Goal: Transaction & Acquisition: Purchase product/service

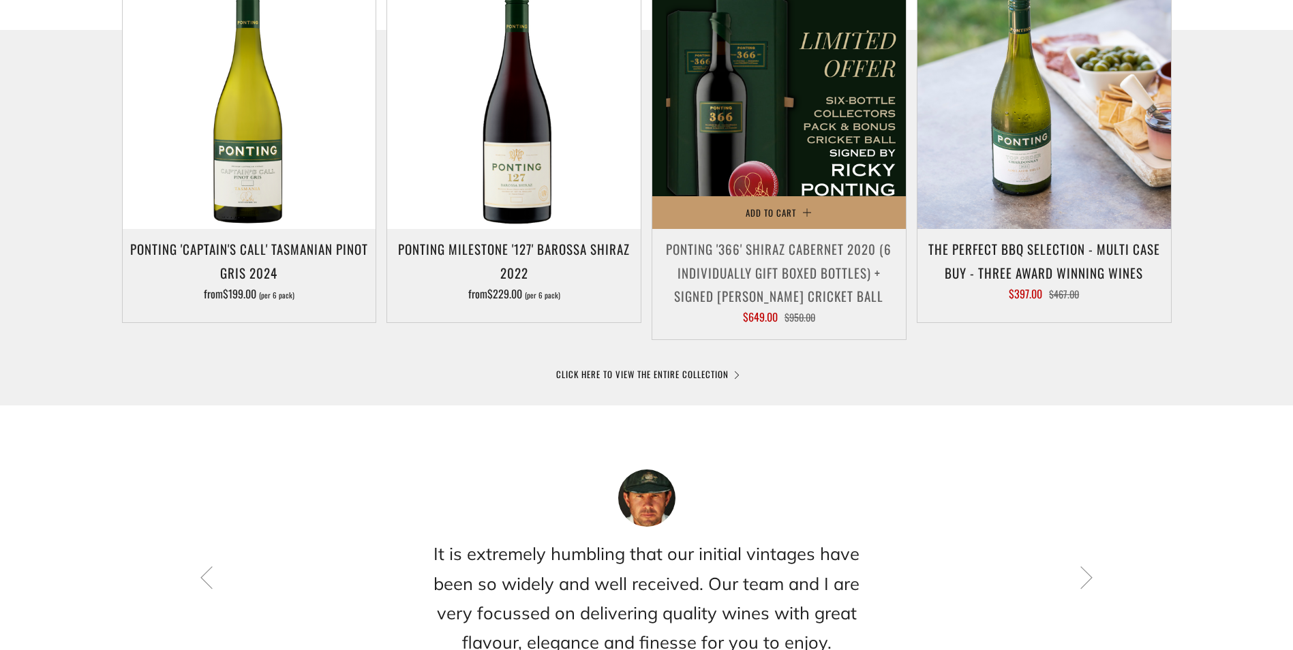
scroll to position [614, 0]
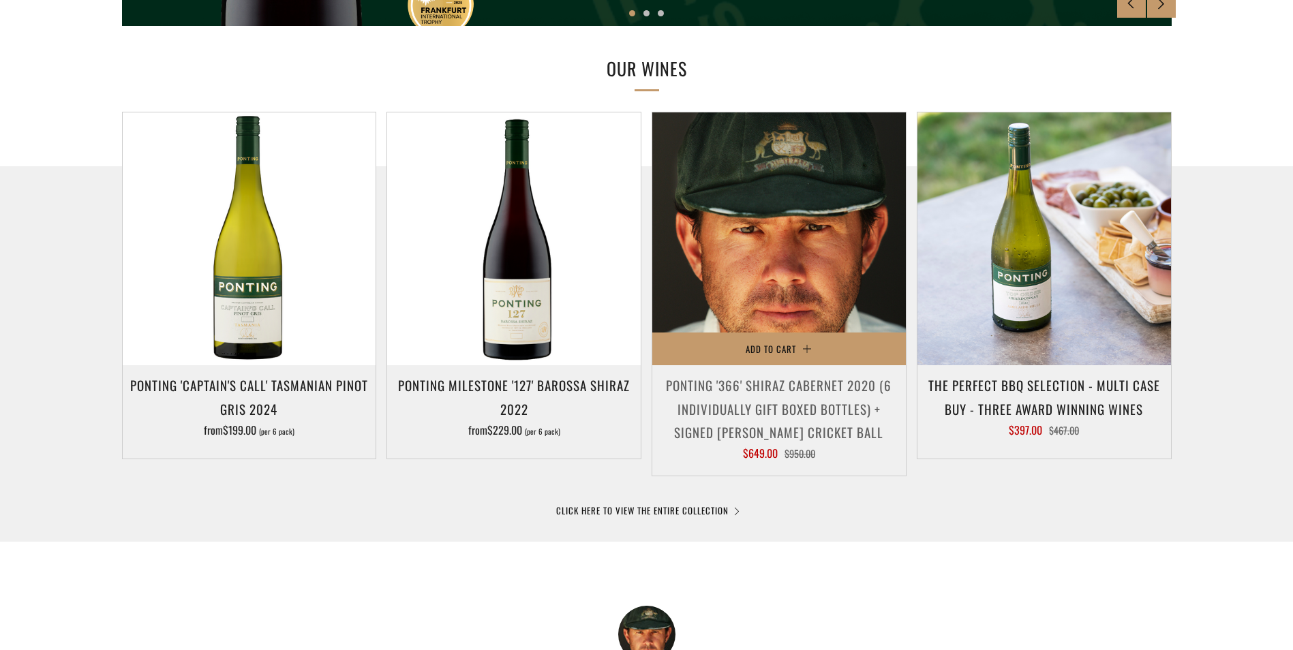
click at [775, 263] on img at bounding box center [780, 240] width 254 height 254
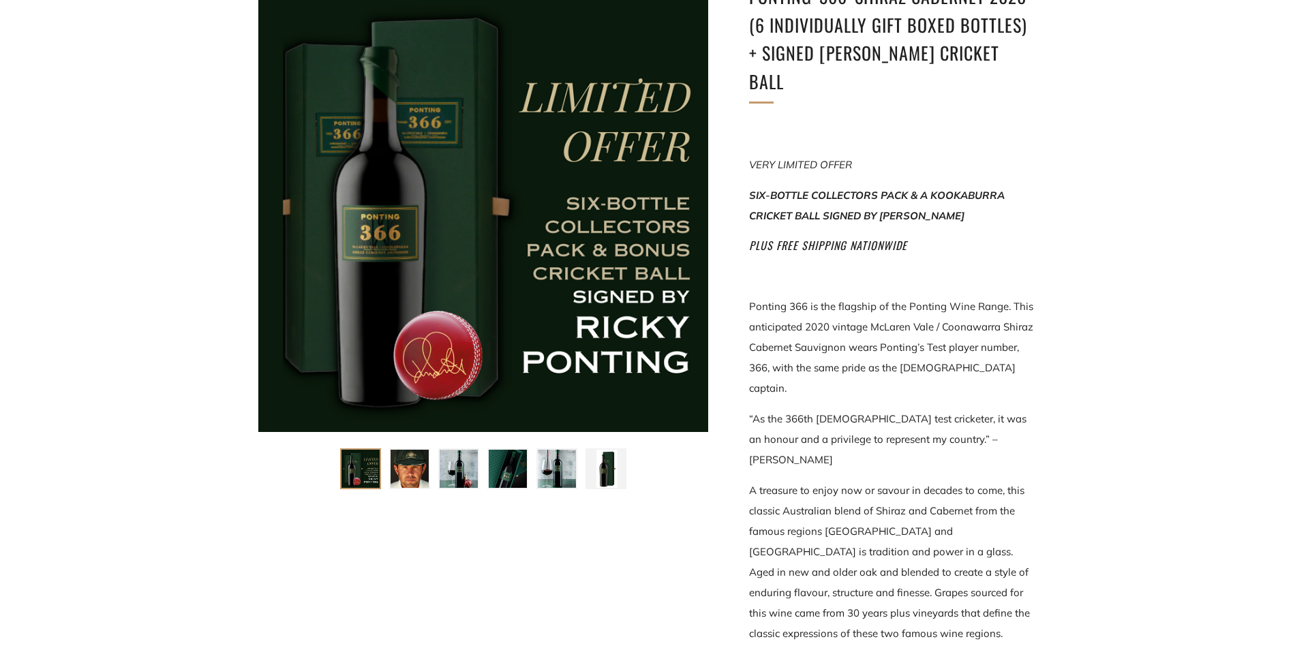
scroll to position [273, 0]
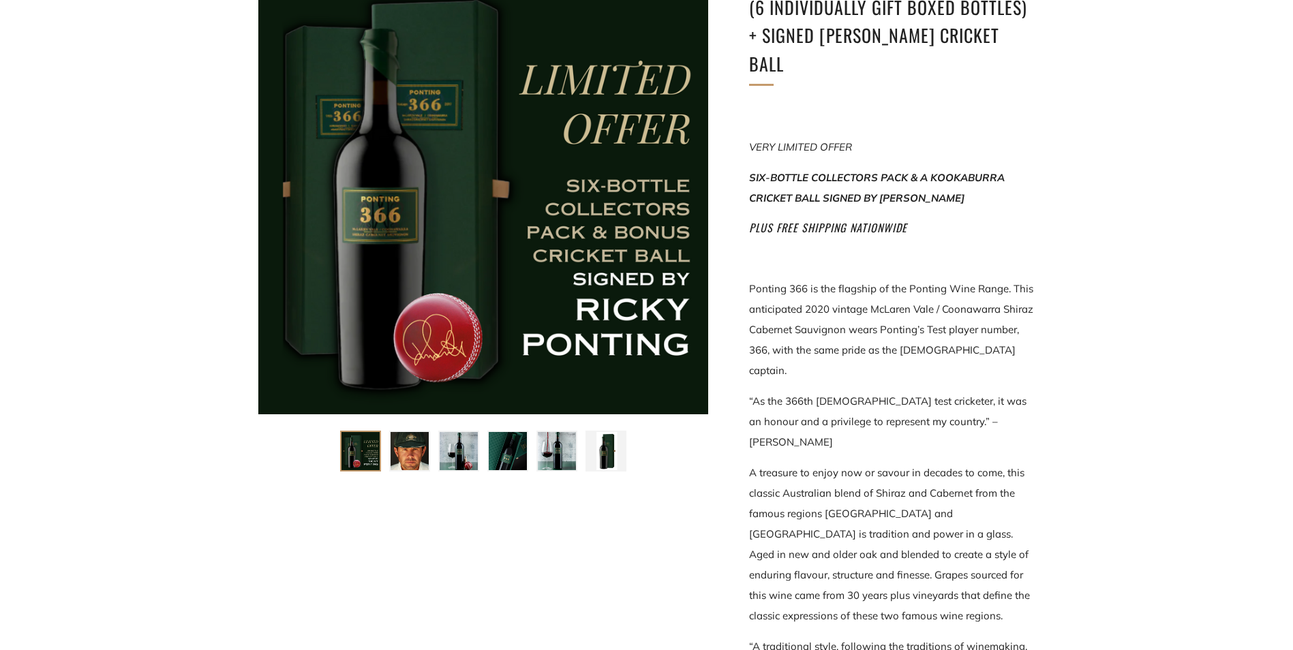
click at [402, 443] on img at bounding box center [410, 451] width 38 height 38
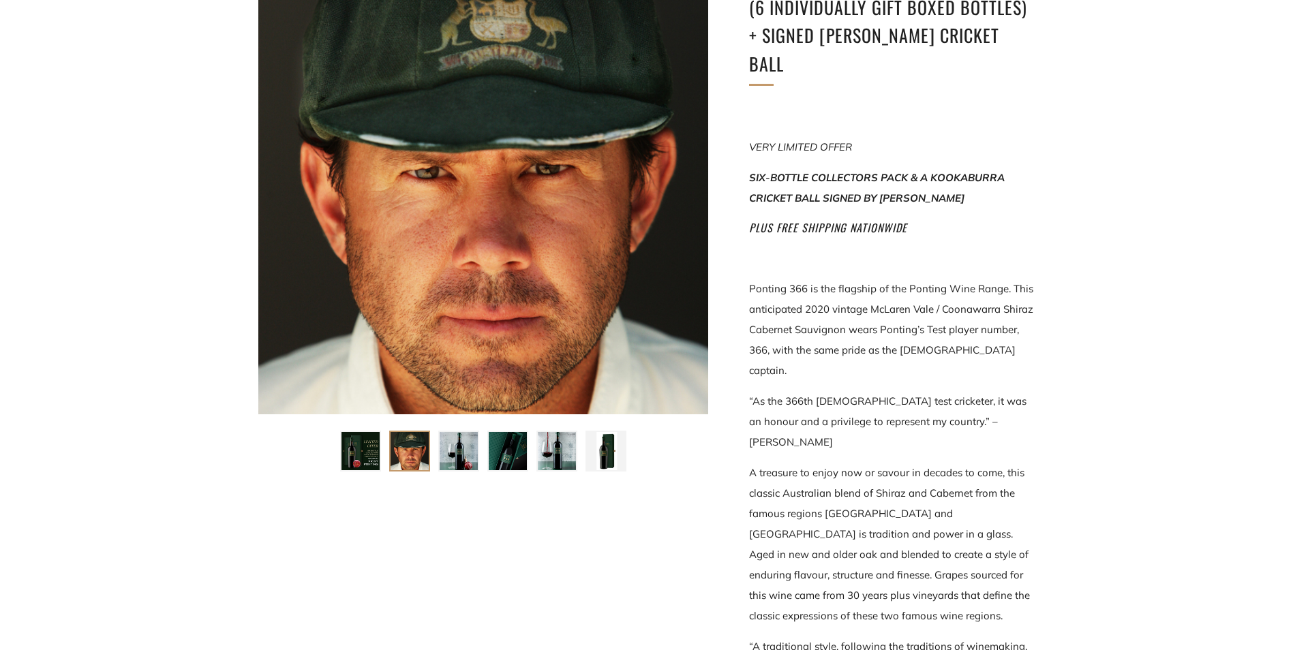
click at [465, 445] on img at bounding box center [459, 451] width 38 height 38
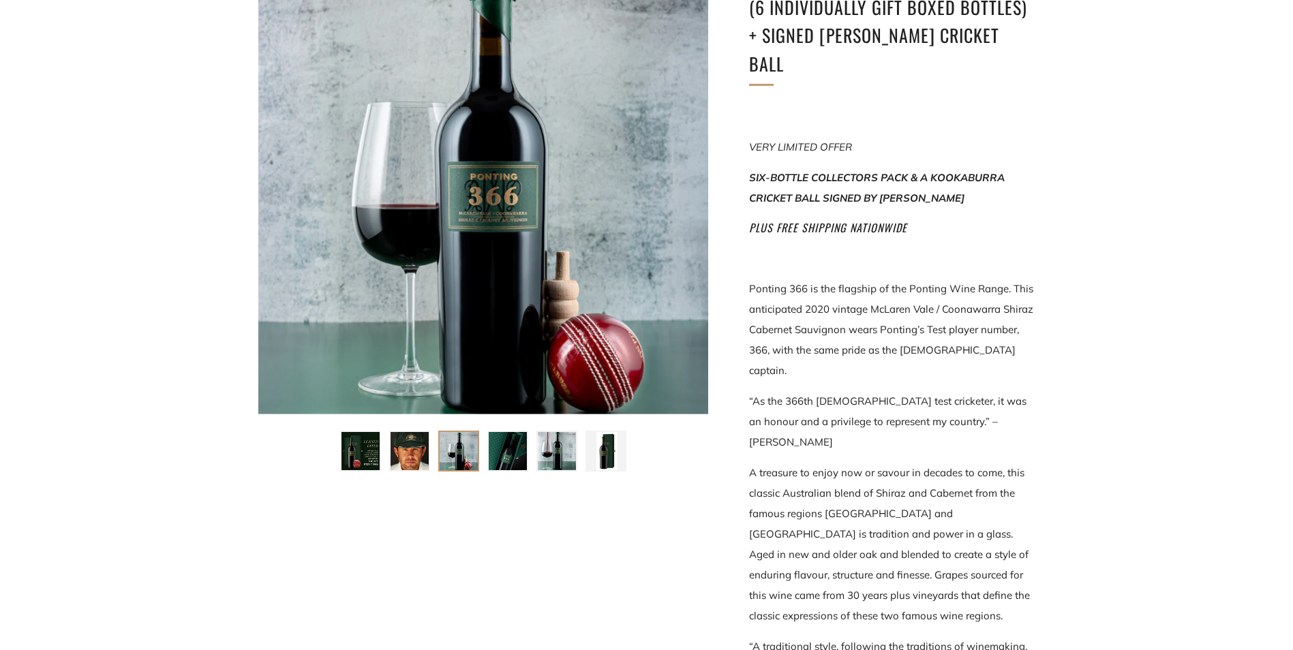
click at [496, 449] on img at bounding box center [508, 451] width 38 height 38
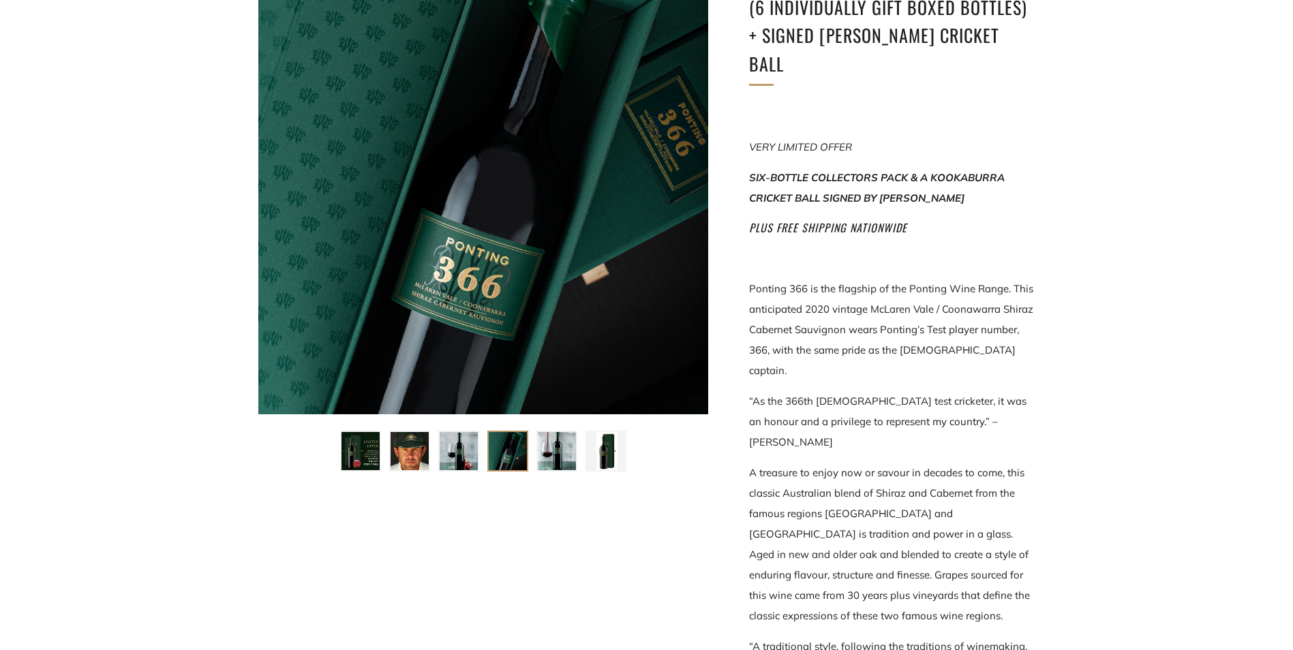
click at [565, 454] on img at bounding box center [557, 451] width 38 height 38
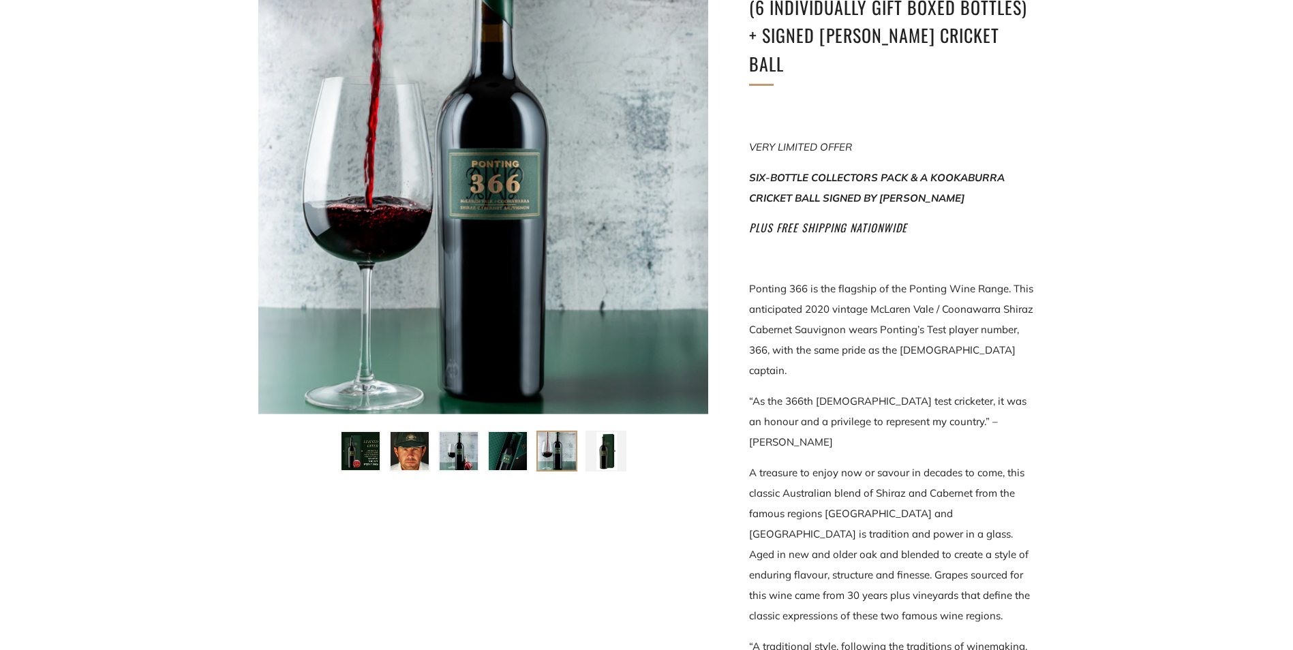
click at [601, 446] on img at bounding box center [606, 451] width 38 height 38
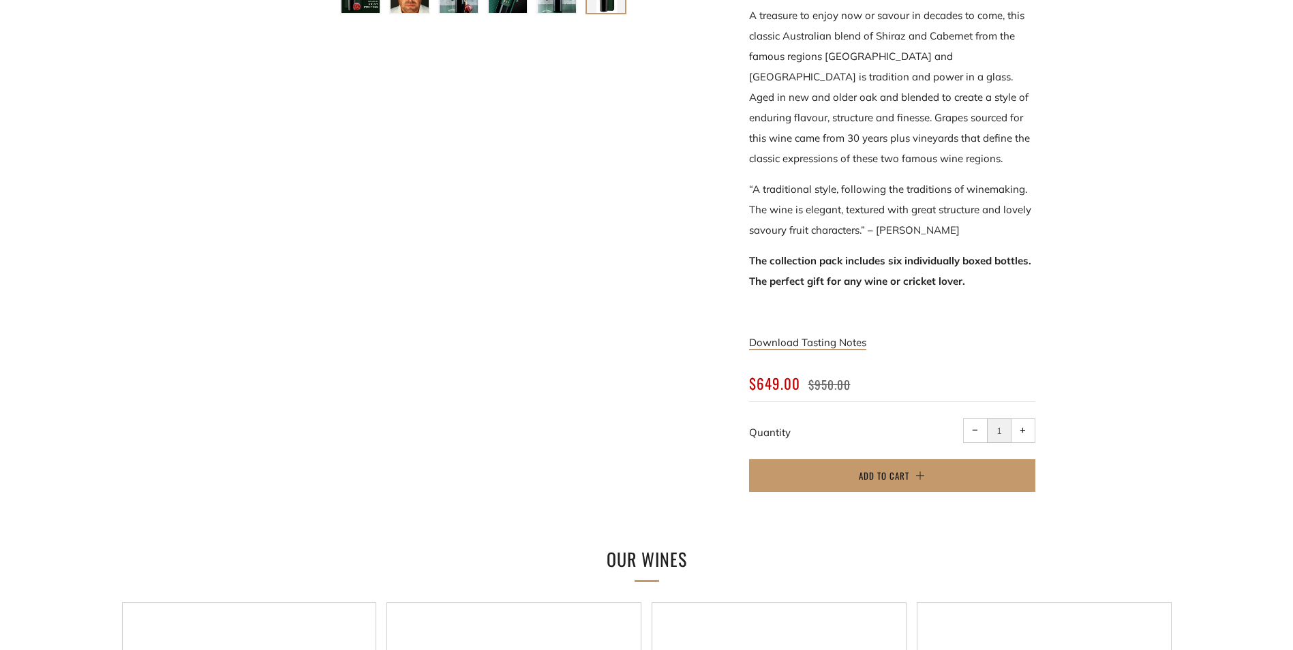
scroll to position [1023, 0]
